Goal: Use online tool/utility: Use online tool/utility

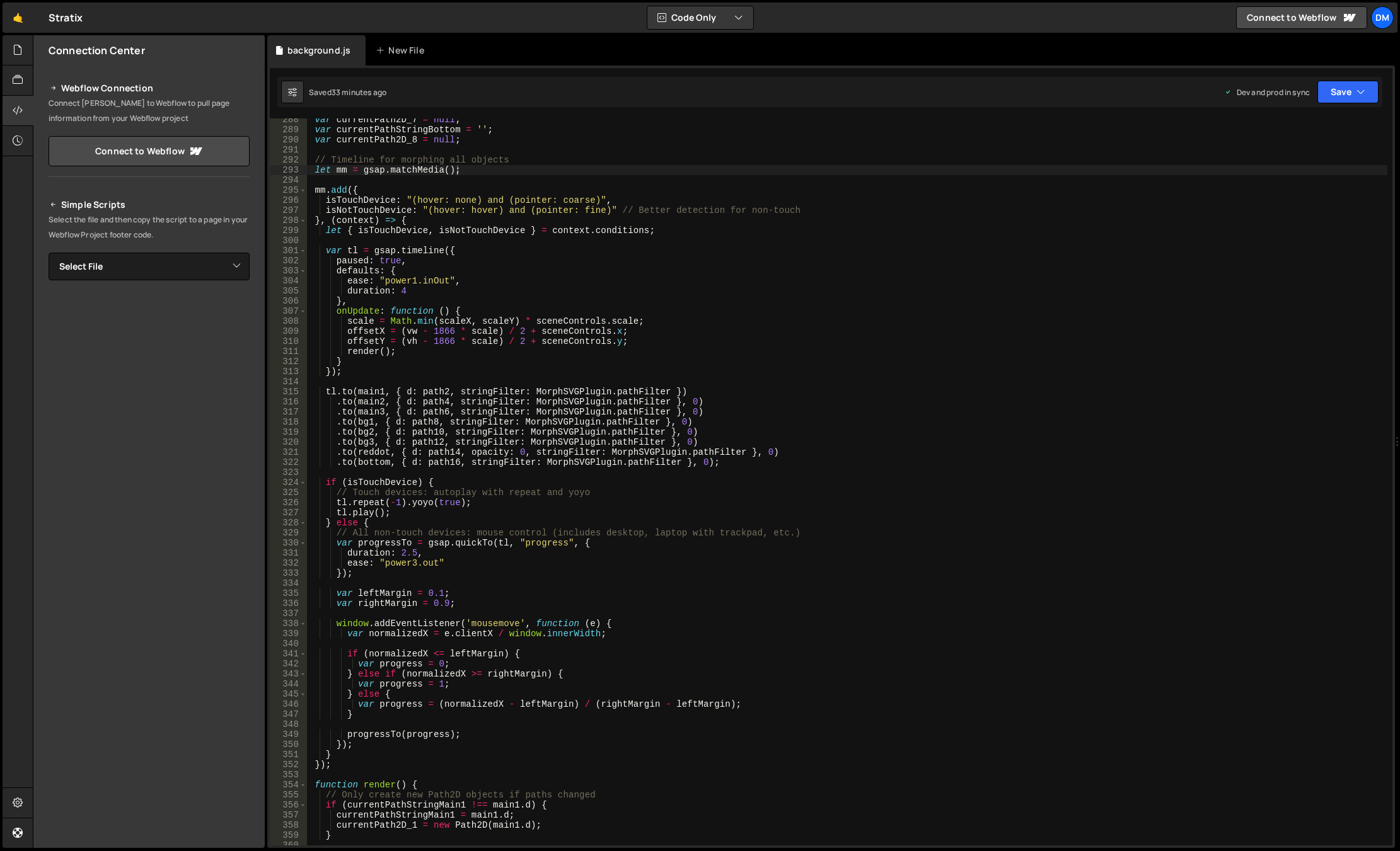
scroll to position [3033, 0]
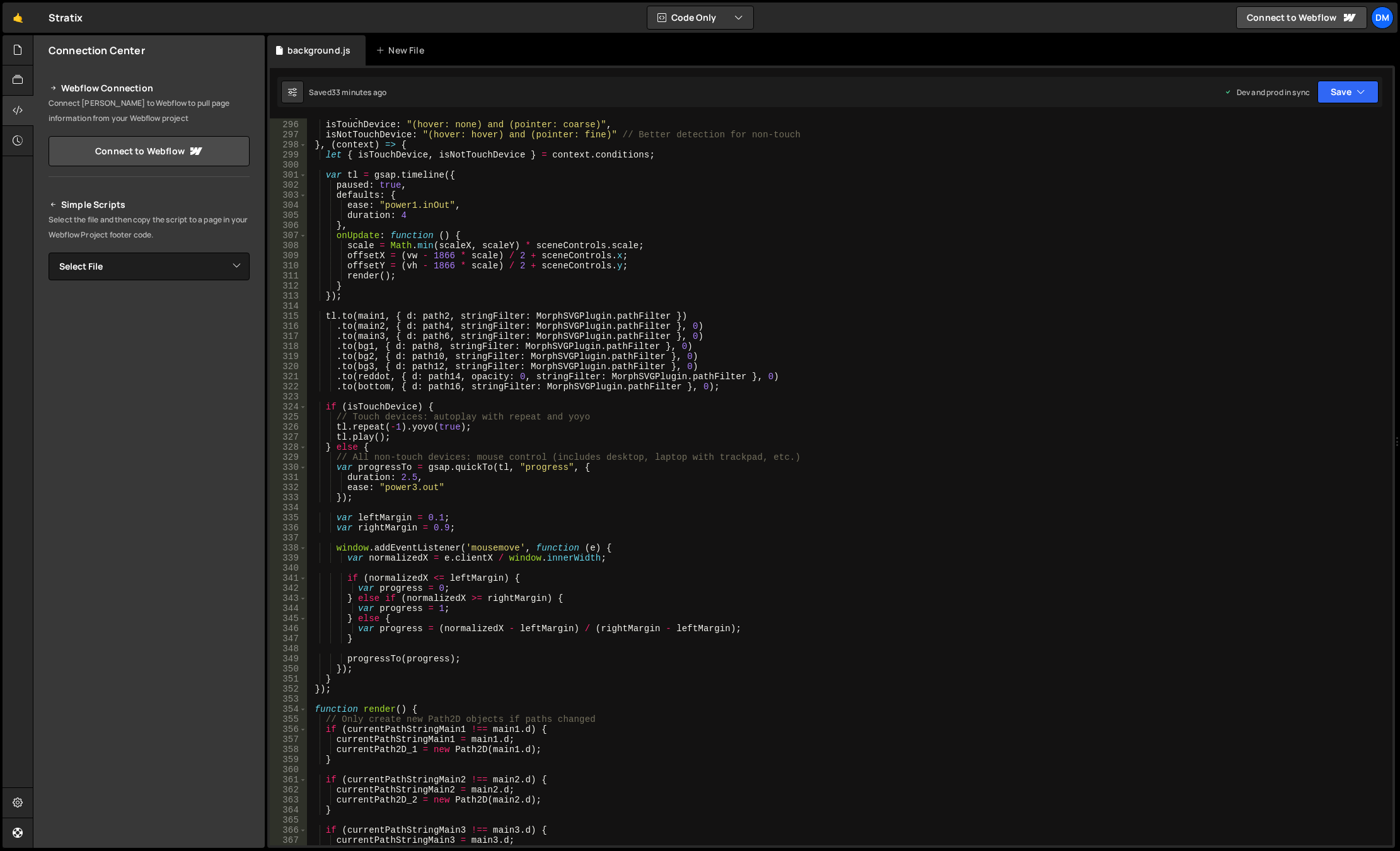
click at [529, 528] on div "mm . add ({ isTouchDevice : "(hover: none) and (pointer: coarse)" , isNotTouchD…" at bounding box center [847, 483] width 1080 height 748
click at [440, 519] on div "mm . add ({ isTouchDevice : "(hover: none) and (pointer: coarse)" , isNotTouchD…" at bounding box center [847, 483] width 1080 height 748
type textarea "var leftMargin = 0.2;"
click at [493, 509] on div "mm . add ({ isTouchDevice : "(hover: none) and (pointer: coarse)" , isNotTouchD…" at bounding box center [847, 483] width 1080 height 748
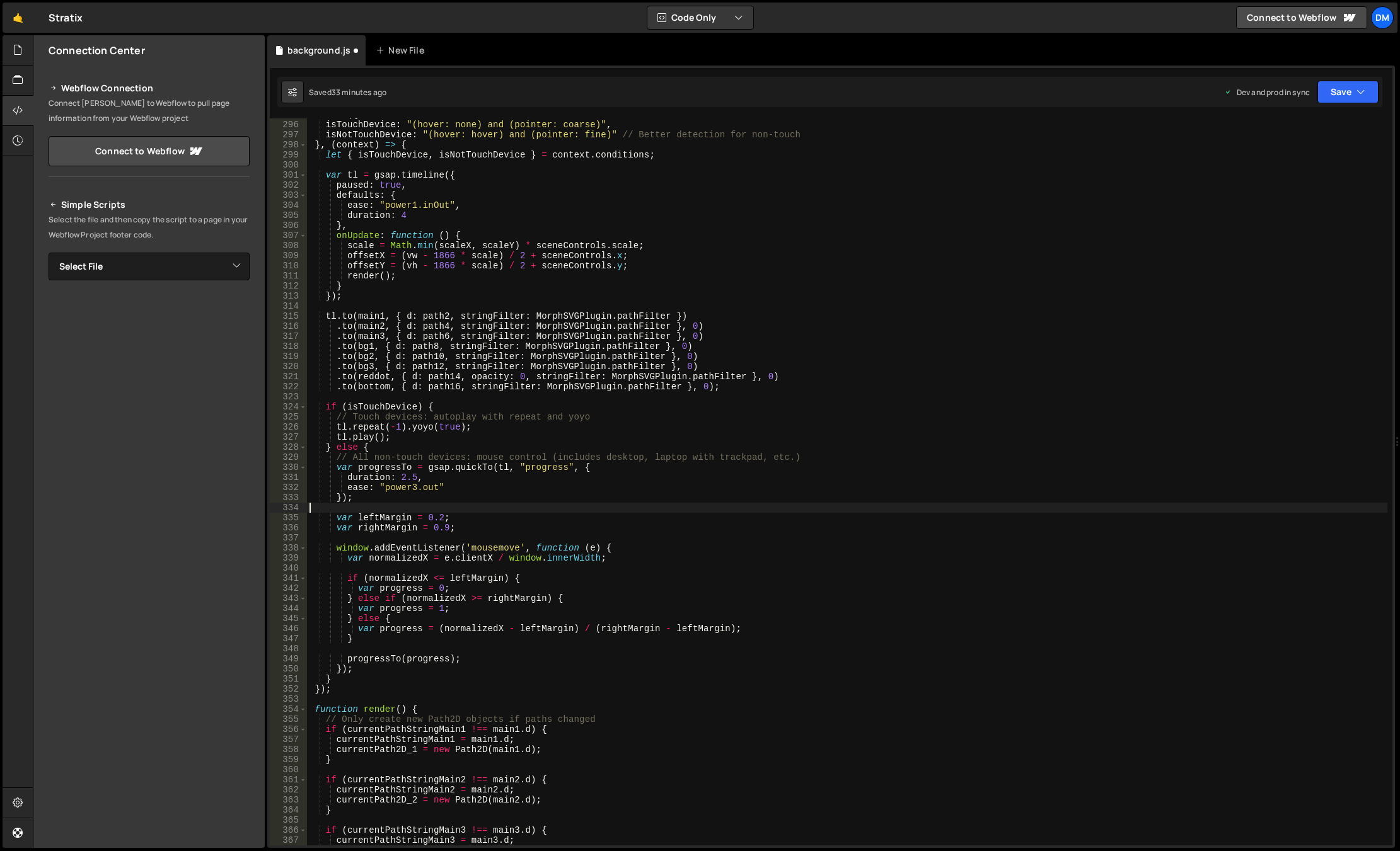
scroll to position [0, 0]
click at [440, 528] on div "mm . add ({ isTouchDevice : "(hover: none) and (pointer: coarse)" , isNotTouchD…" at bounding box center [847, 483] width 1080 height 748
type textarea "var rightMargin = 0.8;"
click at [1334, 105] on div "Debug Explain Copy background.js New File Saved 33 minutes ago Dev and prod in …" at bounding box center [831, 442] width 1127 height 813
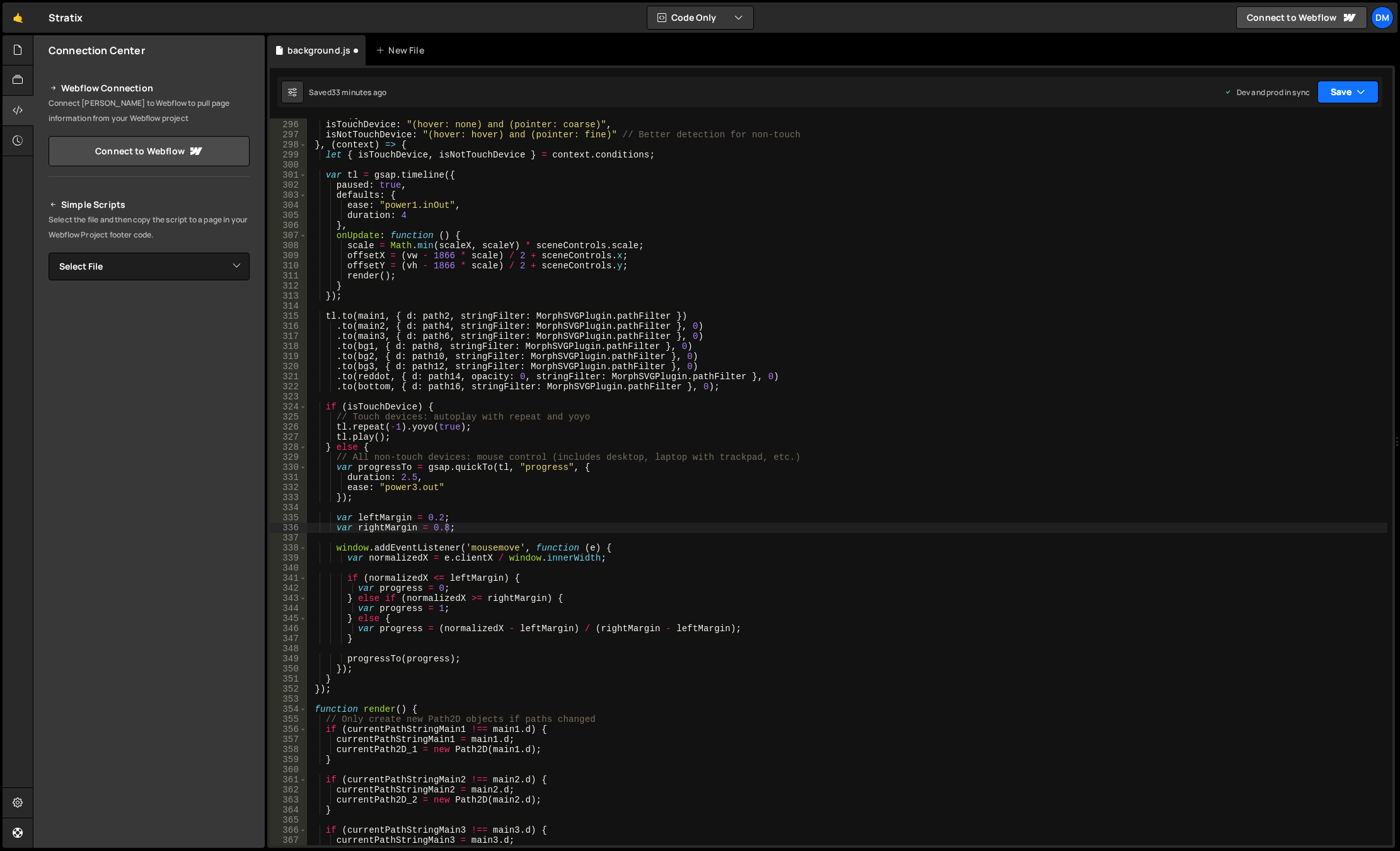
click at [1335, 97] on button "Save" at bounding box center [1348, 92] width 61 height 23
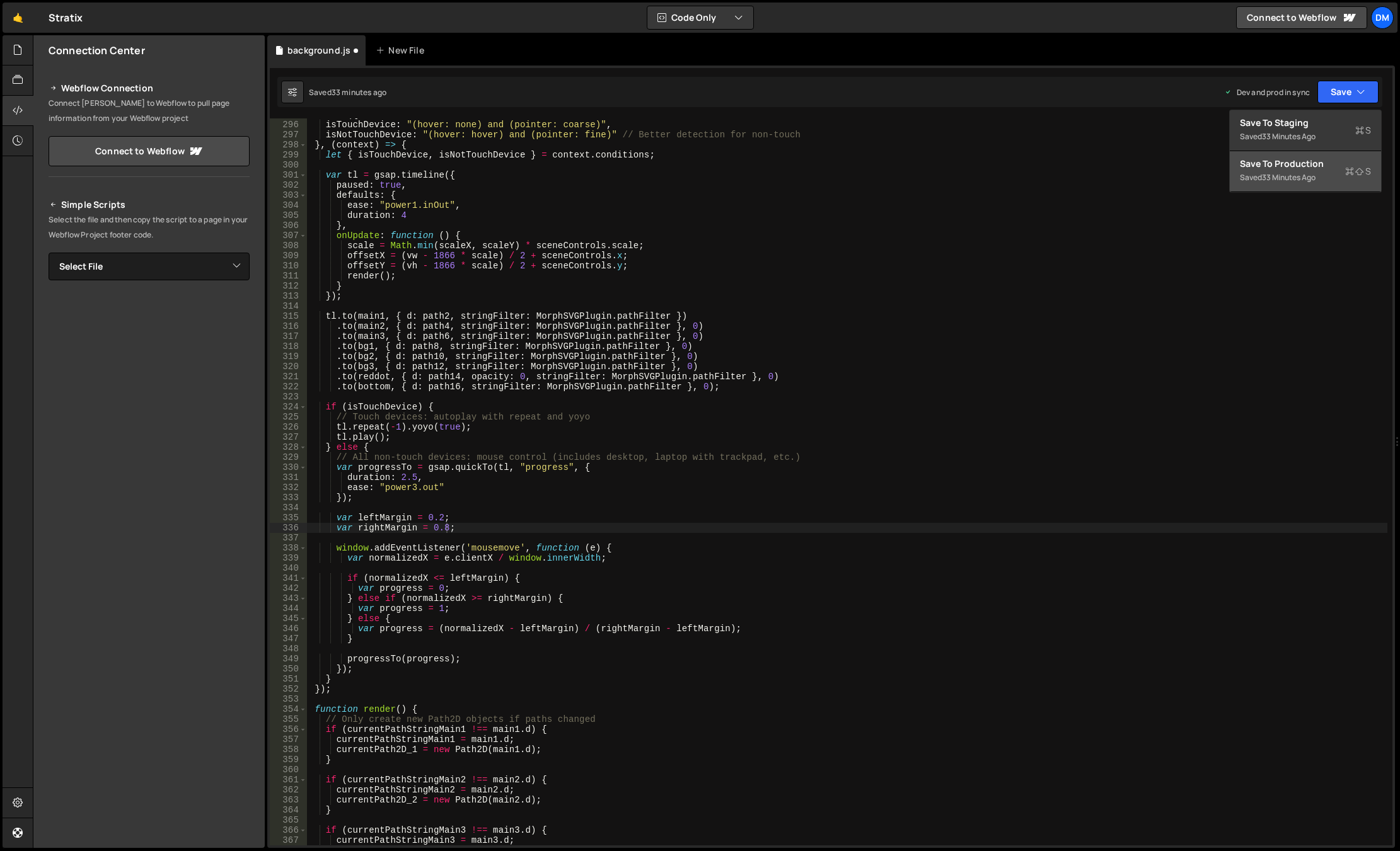
click at [1288, 170] on div "Save to Production S" at bounding box center [1305, 163] width 131 height 12
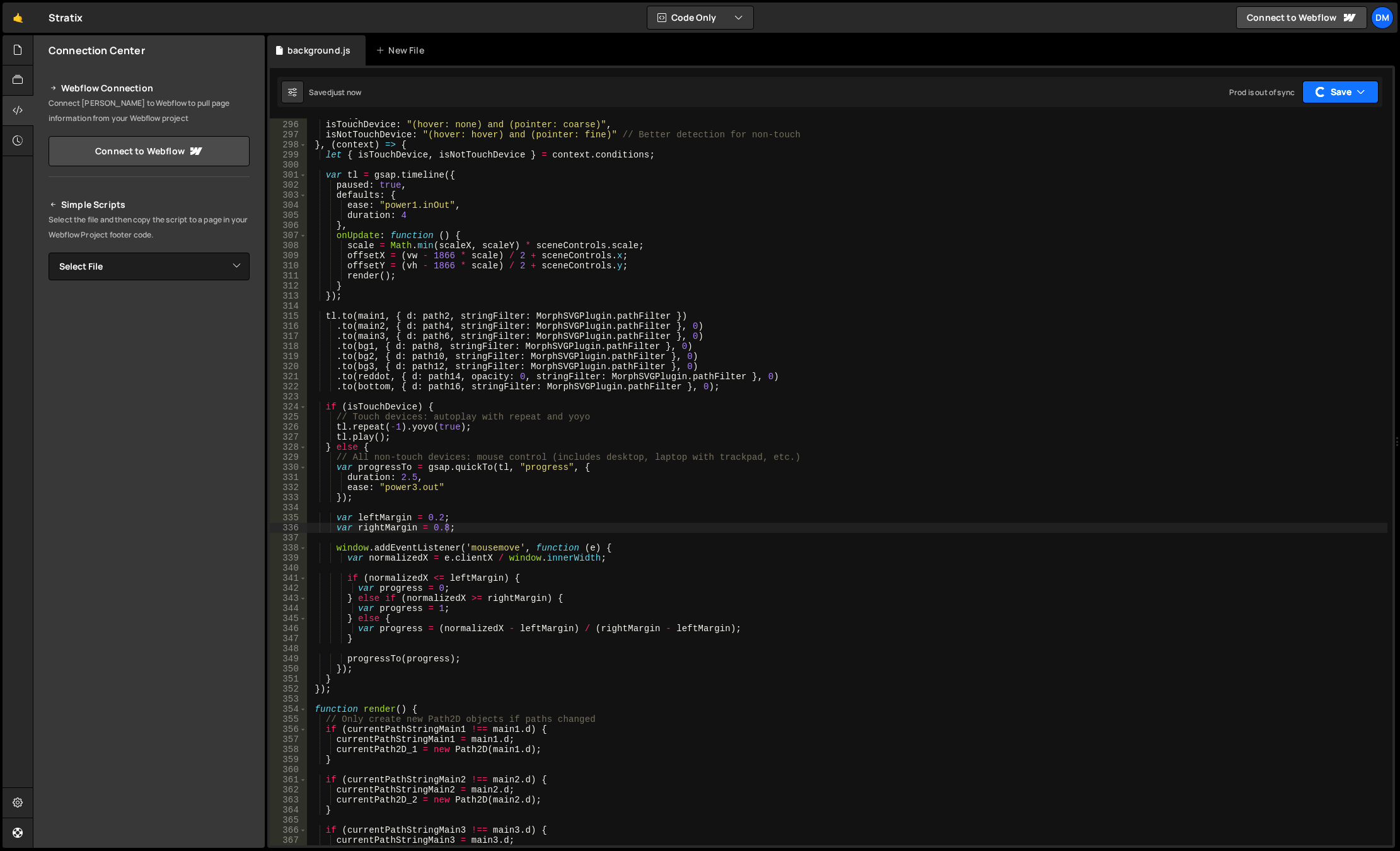
click at [1342, 95] on button "Save" at bounding box center [1340, 92] width 77 height 23
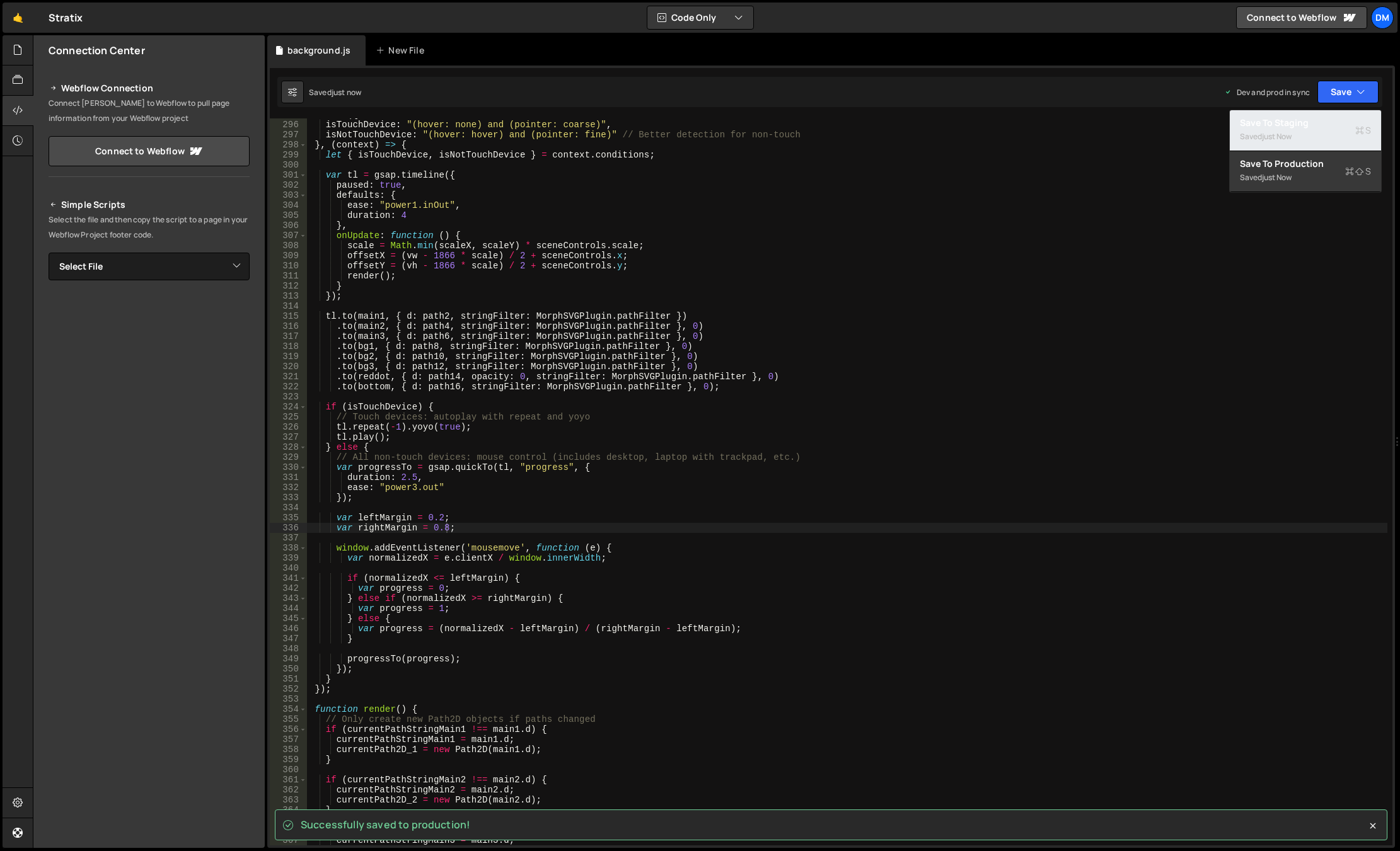
click at [1283, 132] on div "just now" at bounding box center [1276, 136] width 30 height 11
